Goal: Information Seeking & Learning: Learn about a topic

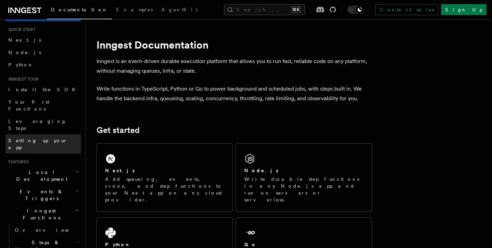
scroll to position [149, 0]
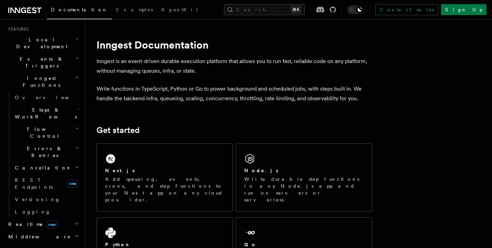
click at [38, 106] on span "Steps & Workflows" at bounding box center [44, 113] width 65 height 14
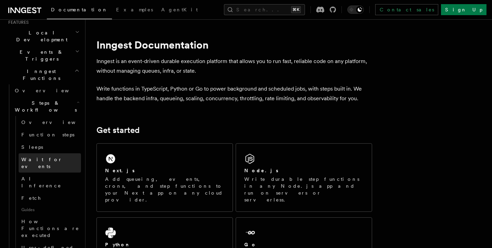
scroll to position [156, 0]
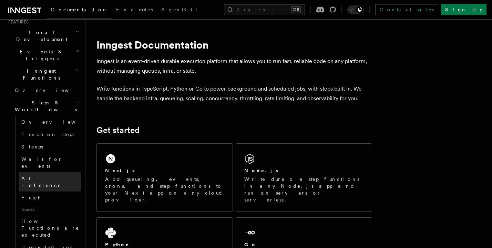
click at [41, 172] on link "AI Inference" at bounding box center [50, 181] width 62 height 19
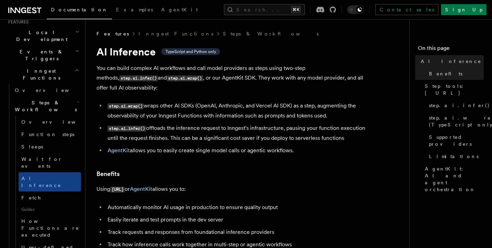
drag, startPoint x: 166, startPoint y: 100, endPoint x: 324, endPoint y: 110, distance: 157.9
click at [324, 110] on li "step.ai.wrap() wraps other AI SDKs (OpenAI, Anthropic, and Vercel AI SDK) as a …" at bounding box center [238, 111] width 267 height 20
click at [323, 111] on li "step.ai.wrap() wraps other AI SDKs (OpenAI, Anthropic, and Vercel AI SDK) as a …" at bounding box center [238, 111] width 267 height 20
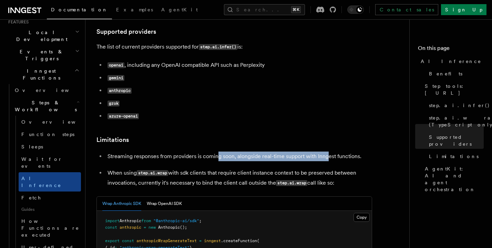
drag, startPoint x: 328, startPoint y: 125, endPoint x: 216, endPoint y: 125, distance: 111.7
click at [216, 152] on p "Streaming responses from providers is coming soon, alongside real-time support …" at bounding box center [240, 157] width 265 height 10
drag, startPoint x: 163, startPoint y: 131, endPoint x: 154, endPoint y: 129, distance: 9.1
click at [155, 152] on ul "Streaming responses from providers is coming soon, alongside real-time support …" at bounding box center [235, 170] width 276 height 37
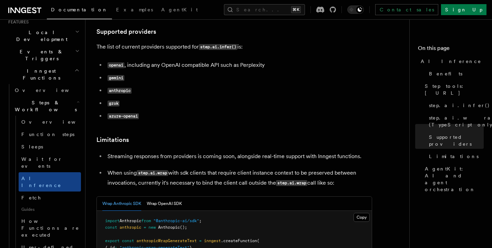
click at [149, 152] on p "Streaming responses from providers is coming soon, alongside real-time support …" at bounding box center [240, 157] width 265 height 10
click at [140, 152] on p "Streaming responses from providers is coming soon, alongside real-time support …" at bounding box center [240, 157] width 265 height 10
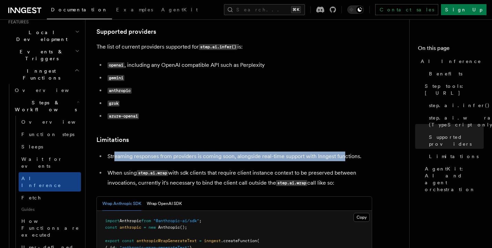
drag, startPoint x: 116, startPoint y: 124, endPoint x: 343, endPoint y: 122, distance: 227.1
click at [343, 152] on p "Streaming responses from providers is coming soon, alongside real-time support …" at bounding box center [240, 157] width 265 height 10
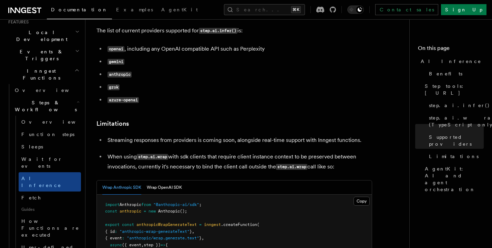
click at [189, 181] on div "Wrap Anthropic SDK Wrap OpenAI SDK" at bounding box center [234, 188] width 275 height 14
click at [169, 181] on button "Wrap OpenAI SDK" at bounding box center [164, 188] width 35 height 14
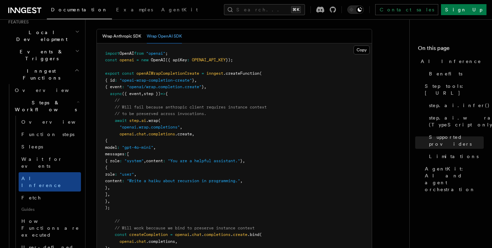
scroll to position [1081, 0]
click at [262, 186] on pre "import OpenAI from "openai" ; const openai = new OpenAI ({ apiKey : OPENAI_API_…" at bounding box center [234, 208] width 275 height 330
